Goal: Task Accomplishment & Management: Manage account settings

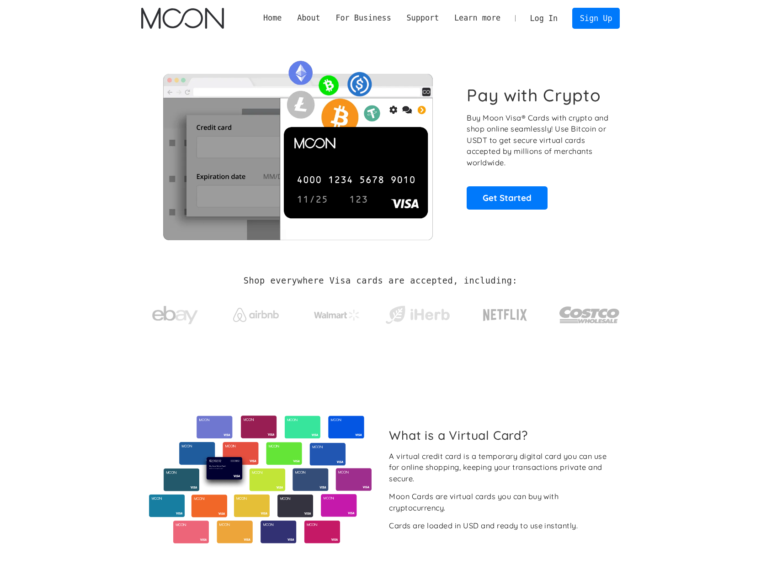
click at [542, 19] on link "Log In" at bounding box center [543, 18] width 43 height 20
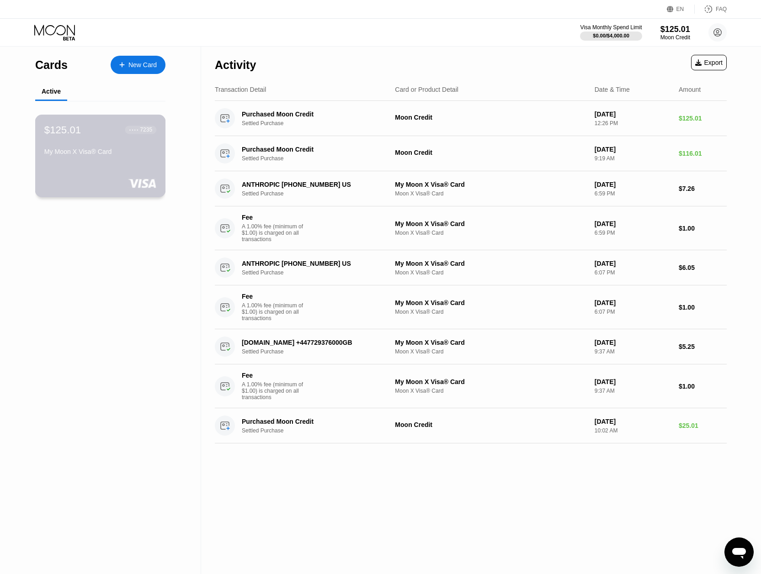
click at [136, 150] on div "My Moon X Visa® Card" at bounding box center [100, 151] width 112 height 7
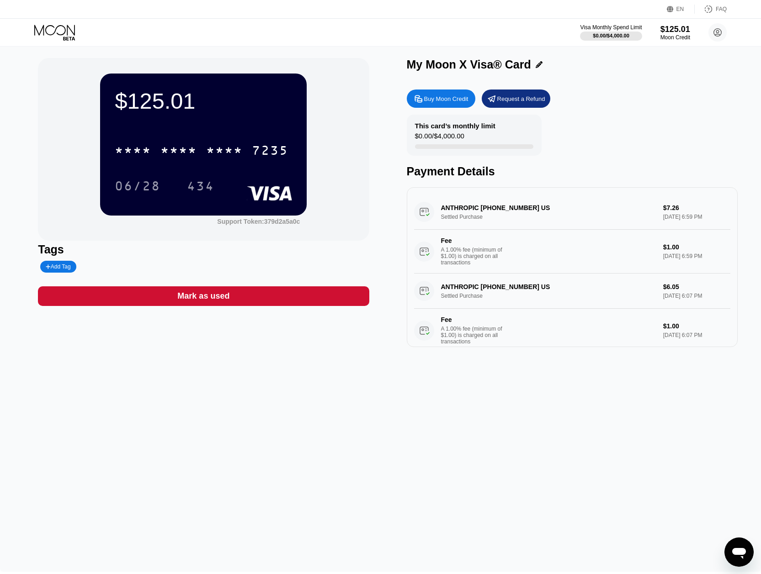
scroll to position [4, 0]
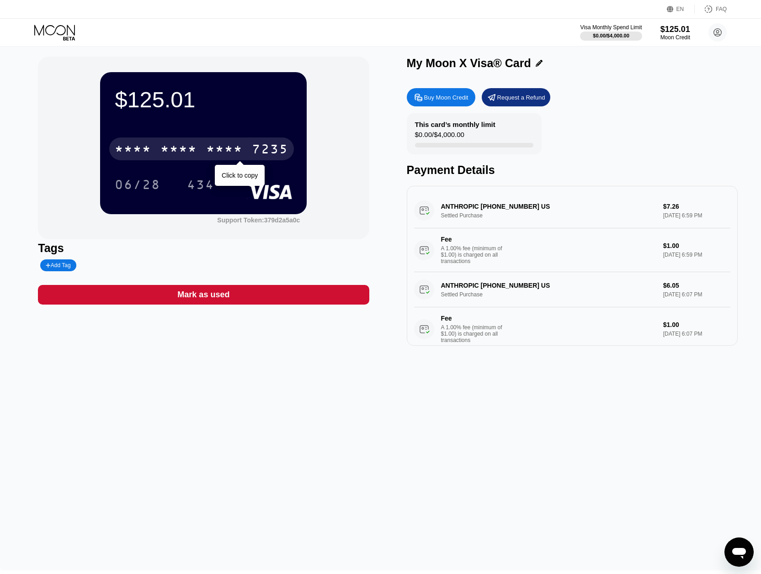
click at [250, 144] on div "* * * * * * * * * * * * 7235" at bounding box center [201, 148] width 185 height 23
click at [735, 551] on icon "Открыть окно обмена сообщениями" at bounding box center [739, 553] width 14 height 11
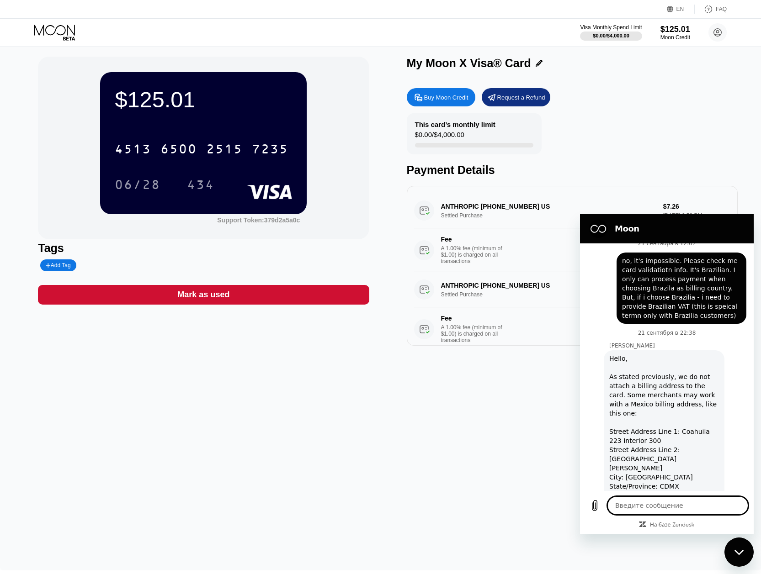
scroll to position [316, 0]
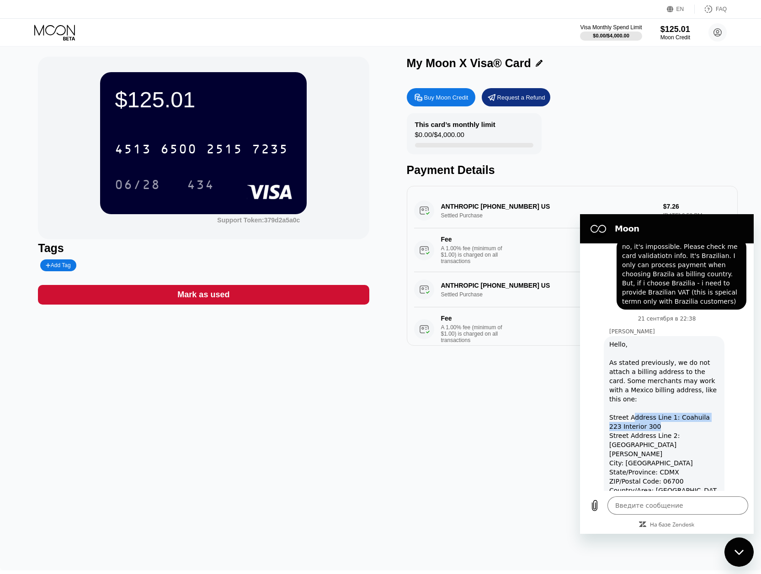
drag, startPoint x: 634, startPoint y: 390, endPoint x: 662, endPoint y: 397, distance: 29.4
click at [662, 397] on div "Hello, As stated previously, we do not attach a billing address to the card. So…" at bounding box center [664, 436] width 110 height 192
drag, startPoint x: 629, startPoint y: 389, endPoint x: 643, endPoint y: 398, distance: 16.9
click at [643, 398] on div "Hello, As stated previously, we do not attach a billing address to the card. So…" at bounding box center [664, 436] width 110 height 192
copy div "Address Line 1: [GEOGRAPHIC_DATA] 223 Interior 300"
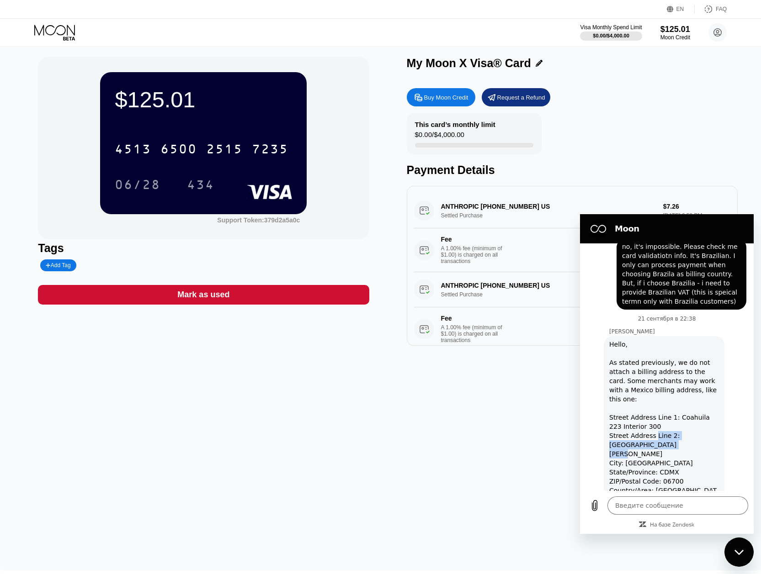
drag, startPoint x: 658, startPoint y: 413, endPoint x: 656, endPoint y: 409, distance: 4.7
click at [656, 409] on div "Hello, As stated previously, we do not attach a billing address to the card. So…" at bounding box center [664, 436] width 110 height 192
copy div "Line 2: [GEOGRAPHIC_DATA], [GEOGRAPHIC_DATA]"
click at [675, 390] on div "Hello, As stated previously, we do not attach a billing address to the card. So…" at bounding box center [664, 436] width 110 height 192
copy div "Coahuila 223 Interior 300"
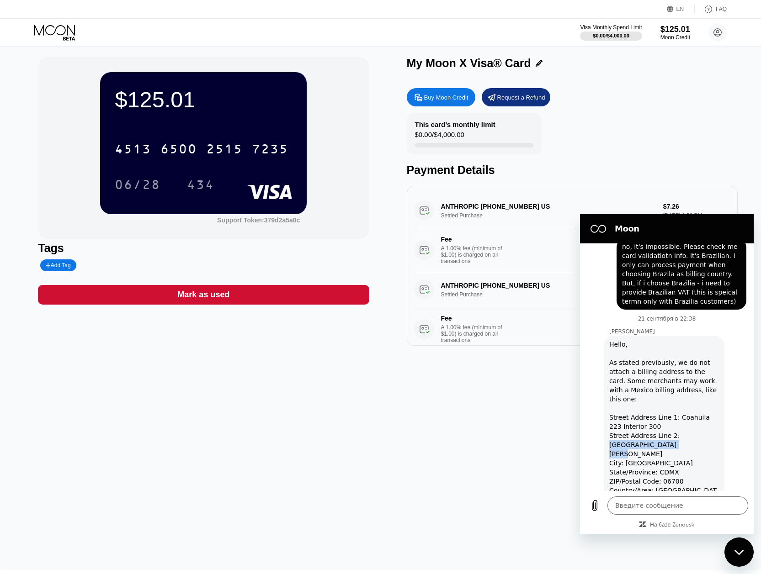
click at [679, 416] on div "Hello, As stated previously, we do not attach a billing address to the card. So…" at bounding box center [664, 436] width 110 height 192
copy div "[GEOGRAPHIC_DATA], [PERSON_NAME]"
drag, startPoint x: 671, startPoint y: 426, endPoint x: 626, endPoint y: 429, distance: 45.8
click at [625, 429] on div "Hello, As stated previously, we do not attach a billing address to the card. So…" at bounding box center [664, 436] width 110 height 192
copy div "[GEOGRAPHIC_DATA]"
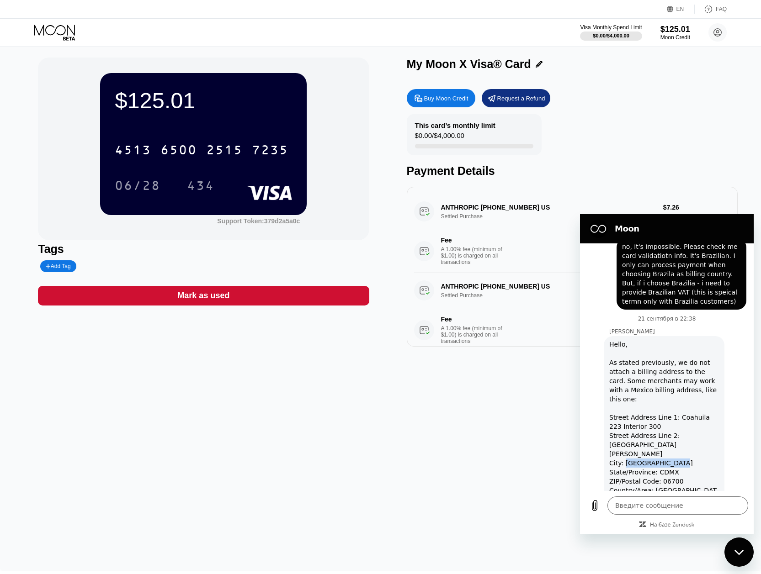
scroll to position [315, 0]
drag, startPoint x: 664, startPoint y: 439, endPoint x: 656, endPoint y: 440, distance: 7.8
click at [656, 440] on div "Hello, As stated previously, we do not attach a billing address to the card. So…" at bounding box center [664, 437] width 110 height 192
copy div "CDMX"
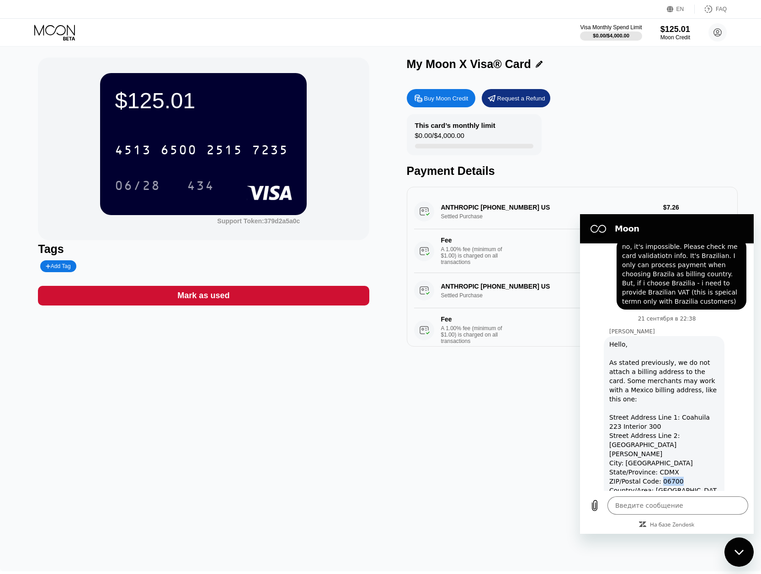
drag, startPoint x: 682, startPoint y: 446, endPoint x: 673, endPoint y: 450, distance: 10.4
click at [661, 447] on div "Hello, As stated previously, we do not attach a billing address to the card. So…" at bounding box center [664, 436] width 110 height 192
copy div "06700"
type textarea "x"
